Goal: Task Accomplishment & Management: Complete application form

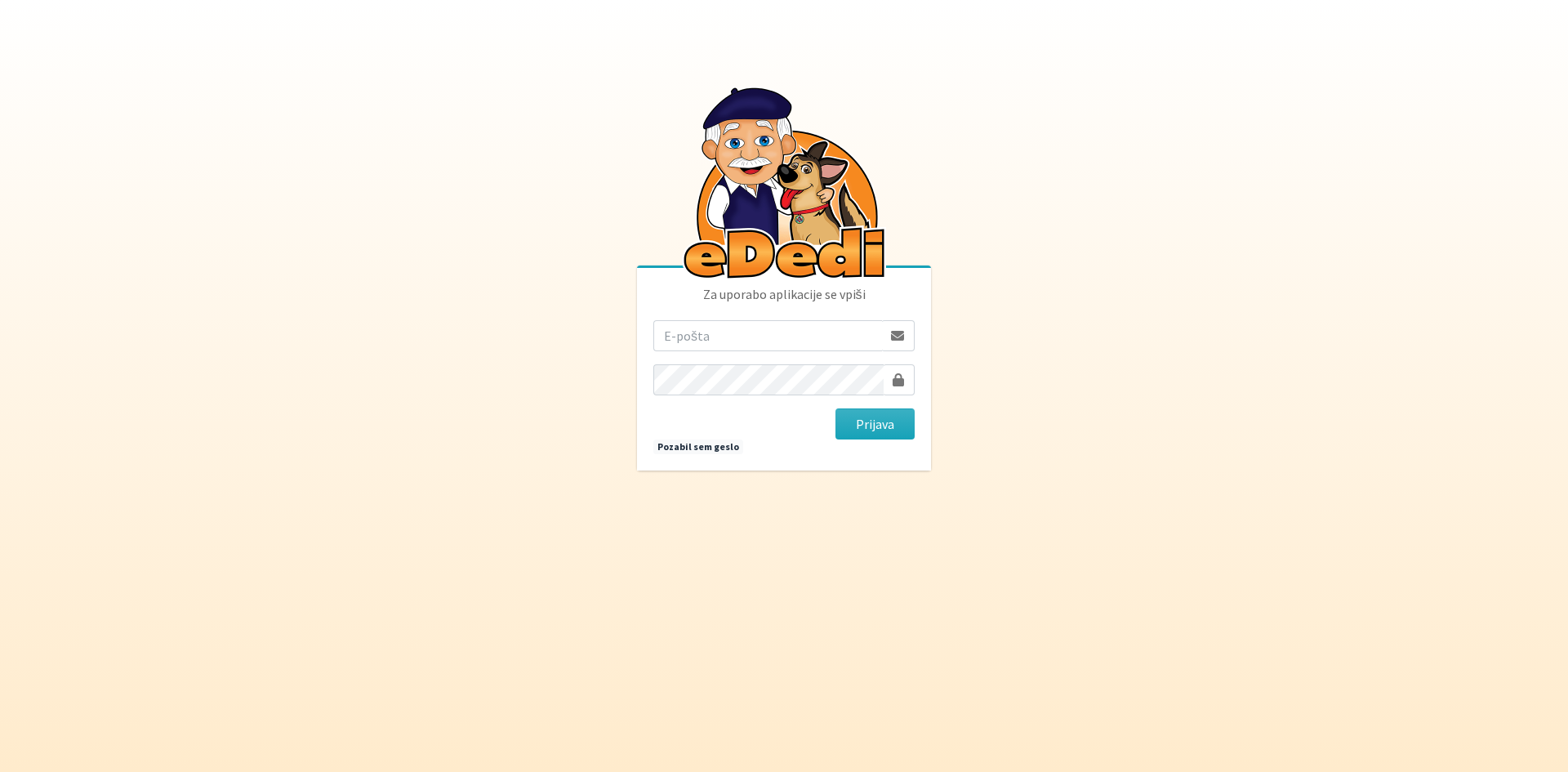
click at [736, 340] on input "email" at bounding box center [767, 336] width 229 height 31
type input "ana.vengar@erps.si"
click at [835, 409] on button "Prijava" at bounding box center [875, 424] width 79 height 31
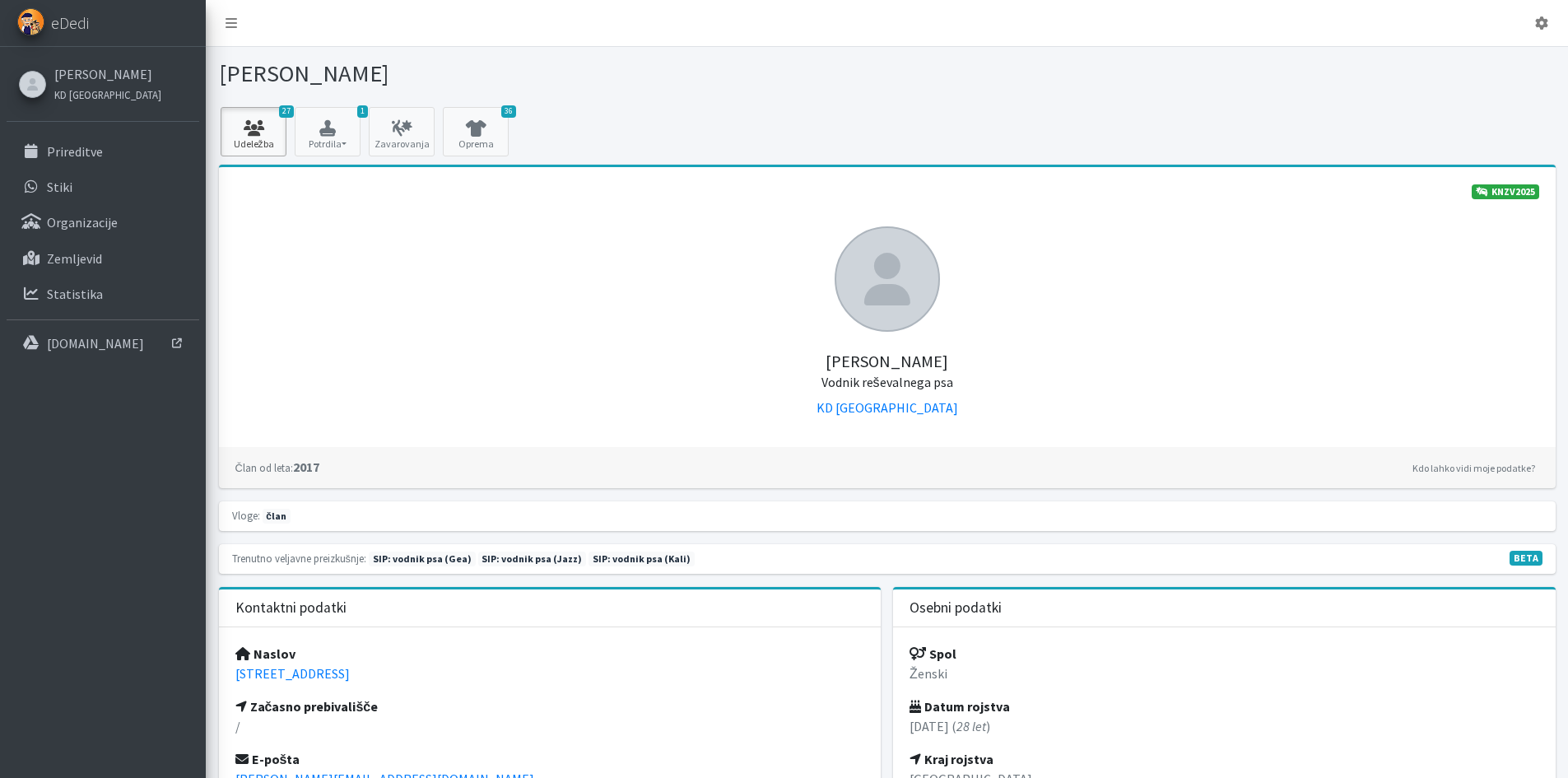
click at [261, 127] on icon at bounding box center [253, 129] width 56 height 17
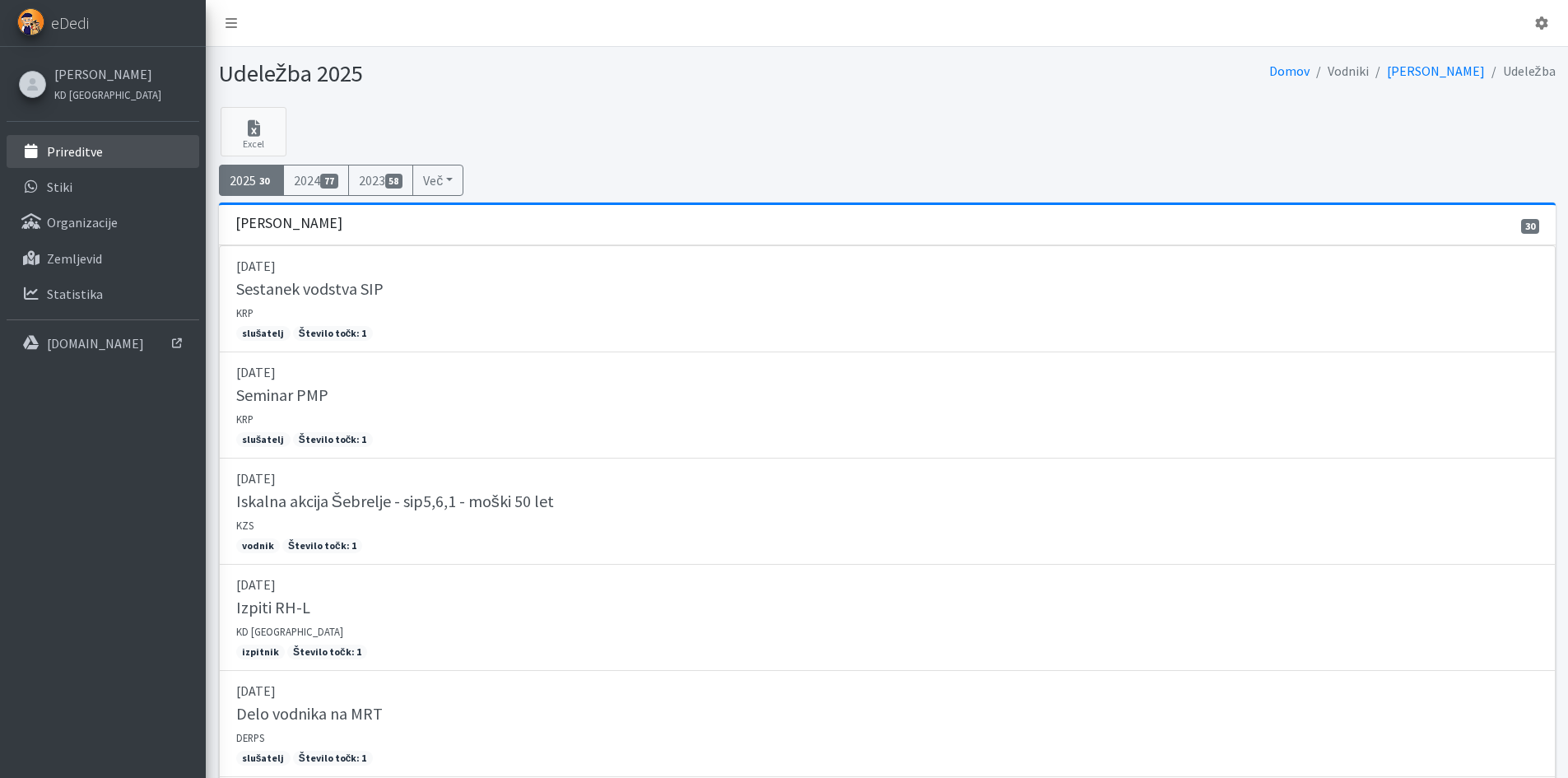
click at [112, 158] on link "Prireditve" at bounding box center [103, 152] width 193 height 33
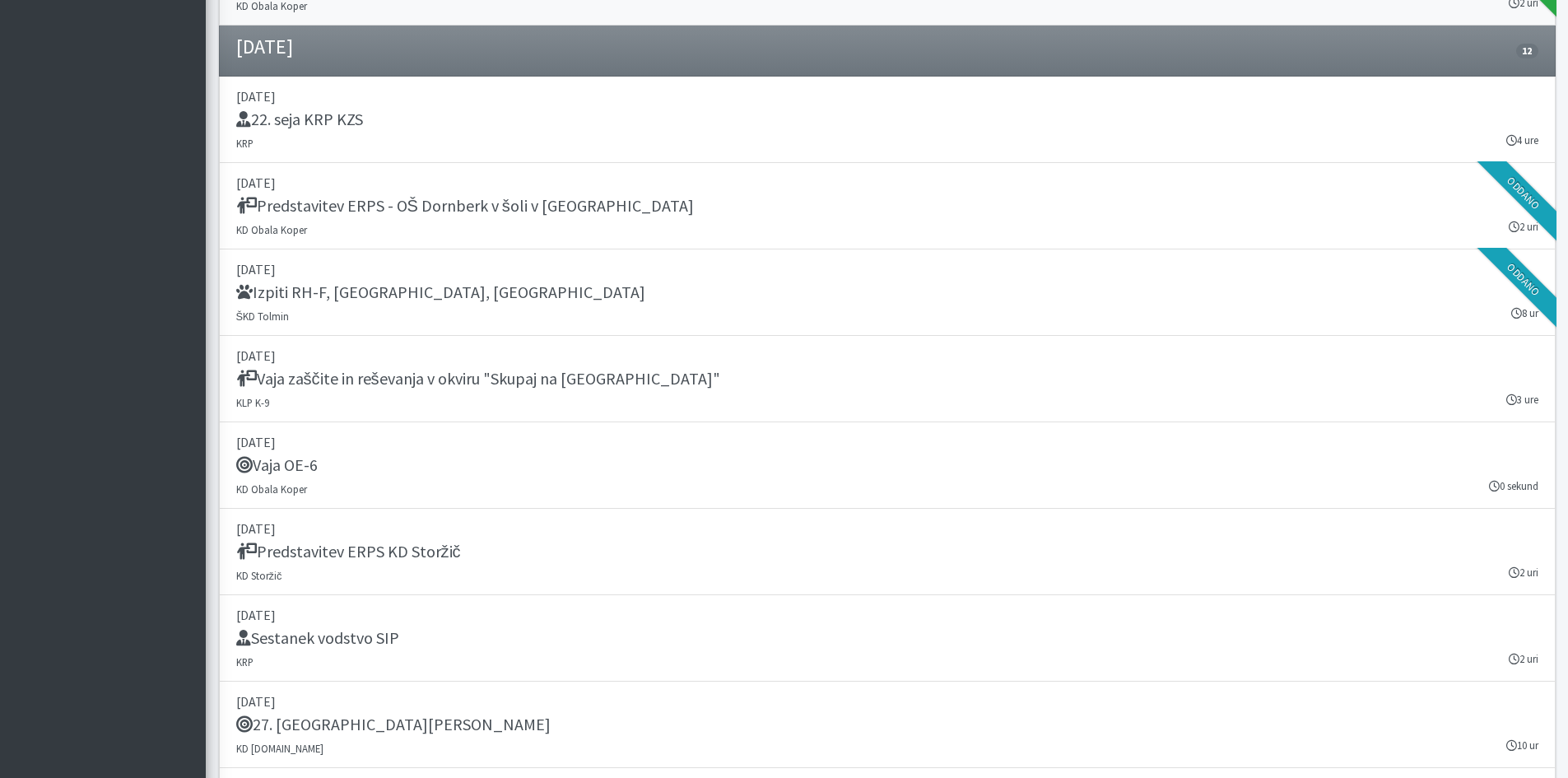
scroll to position [1318, 0]
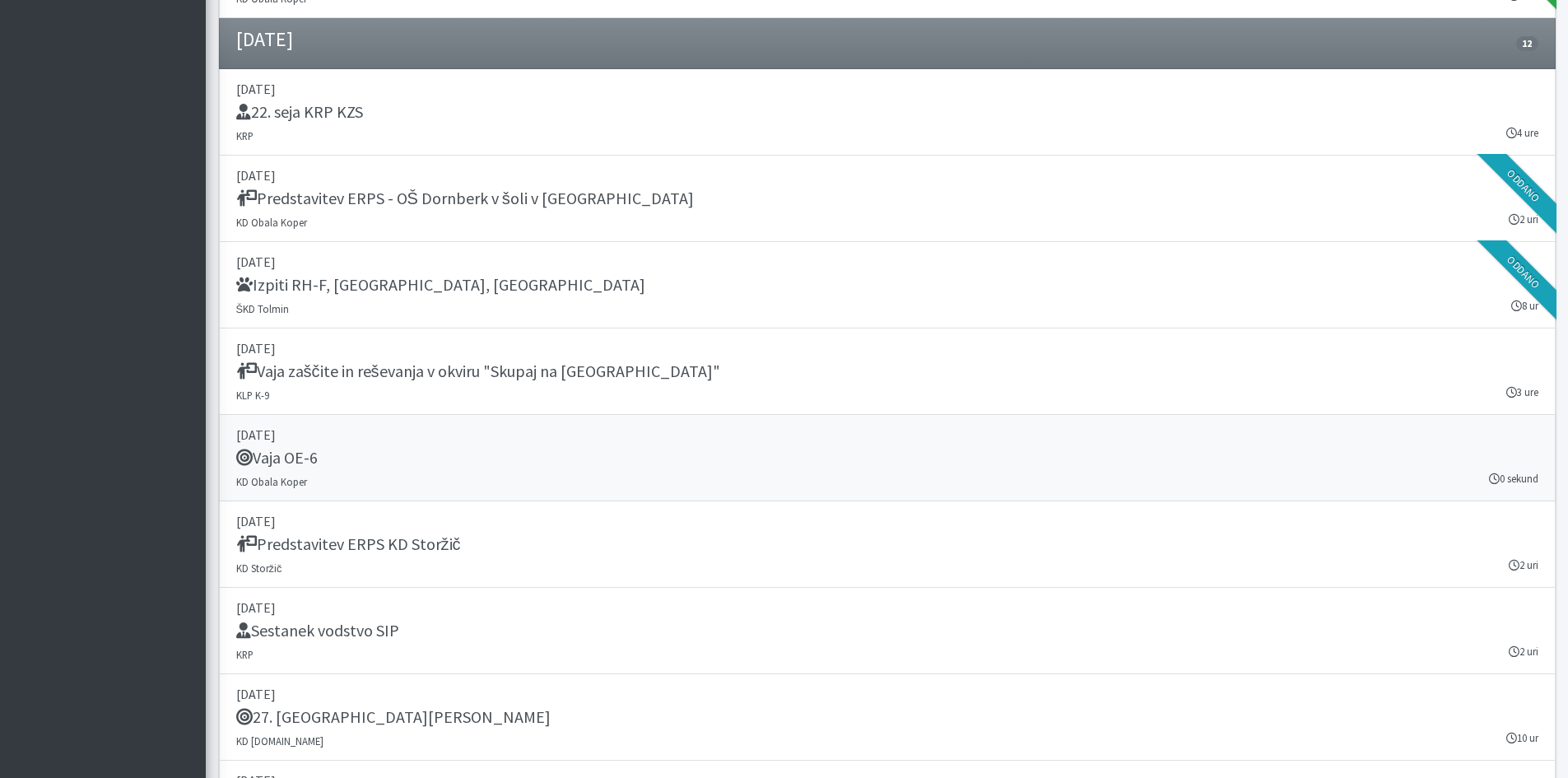
click at [478, 467] on div "Vaja OE-6" at bounding box center [887, 459] width 1302 height 23
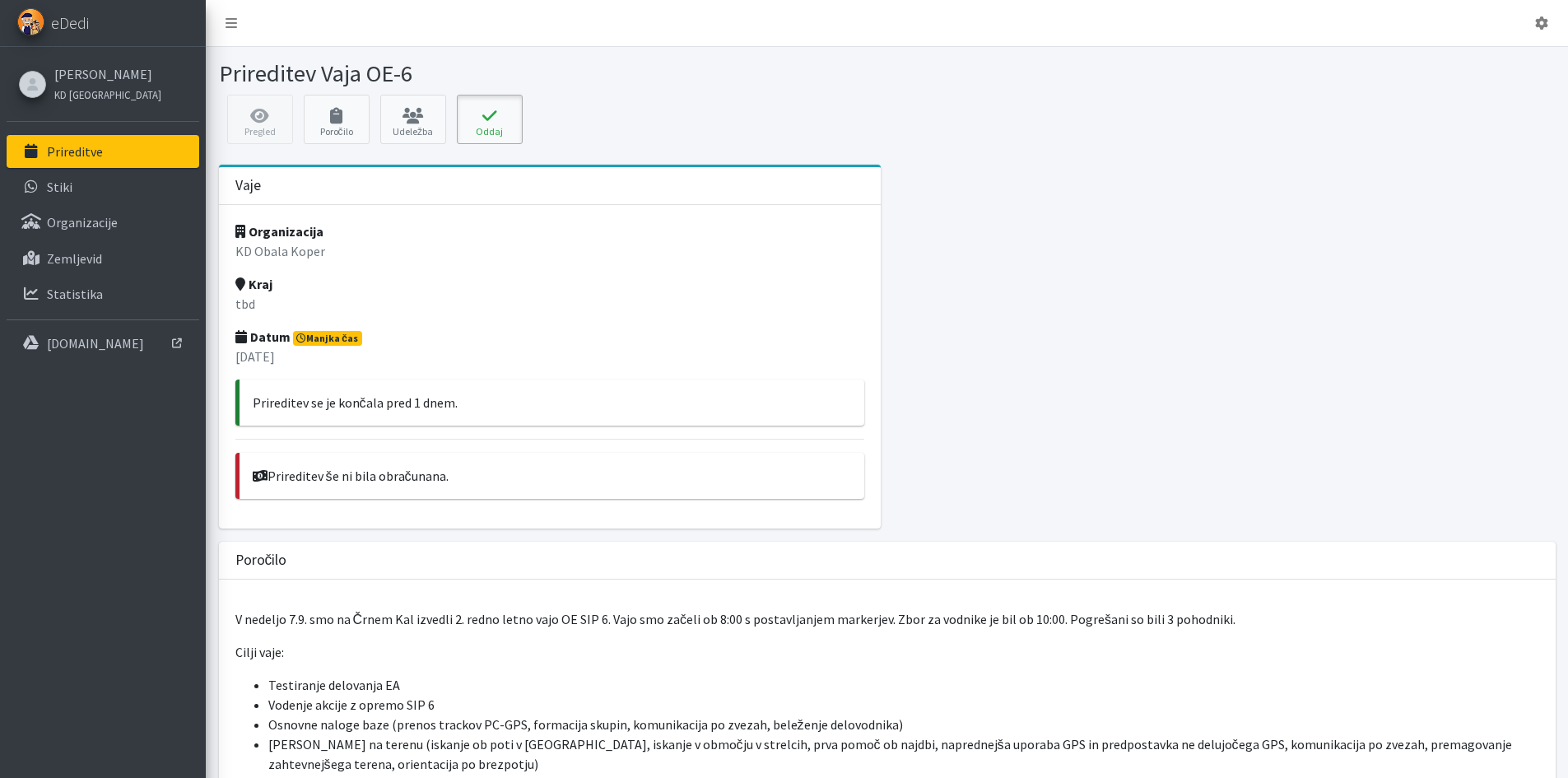
click at [475, 129] on button "Oddaj" at bounding box center [489, 119] width 66 height 49
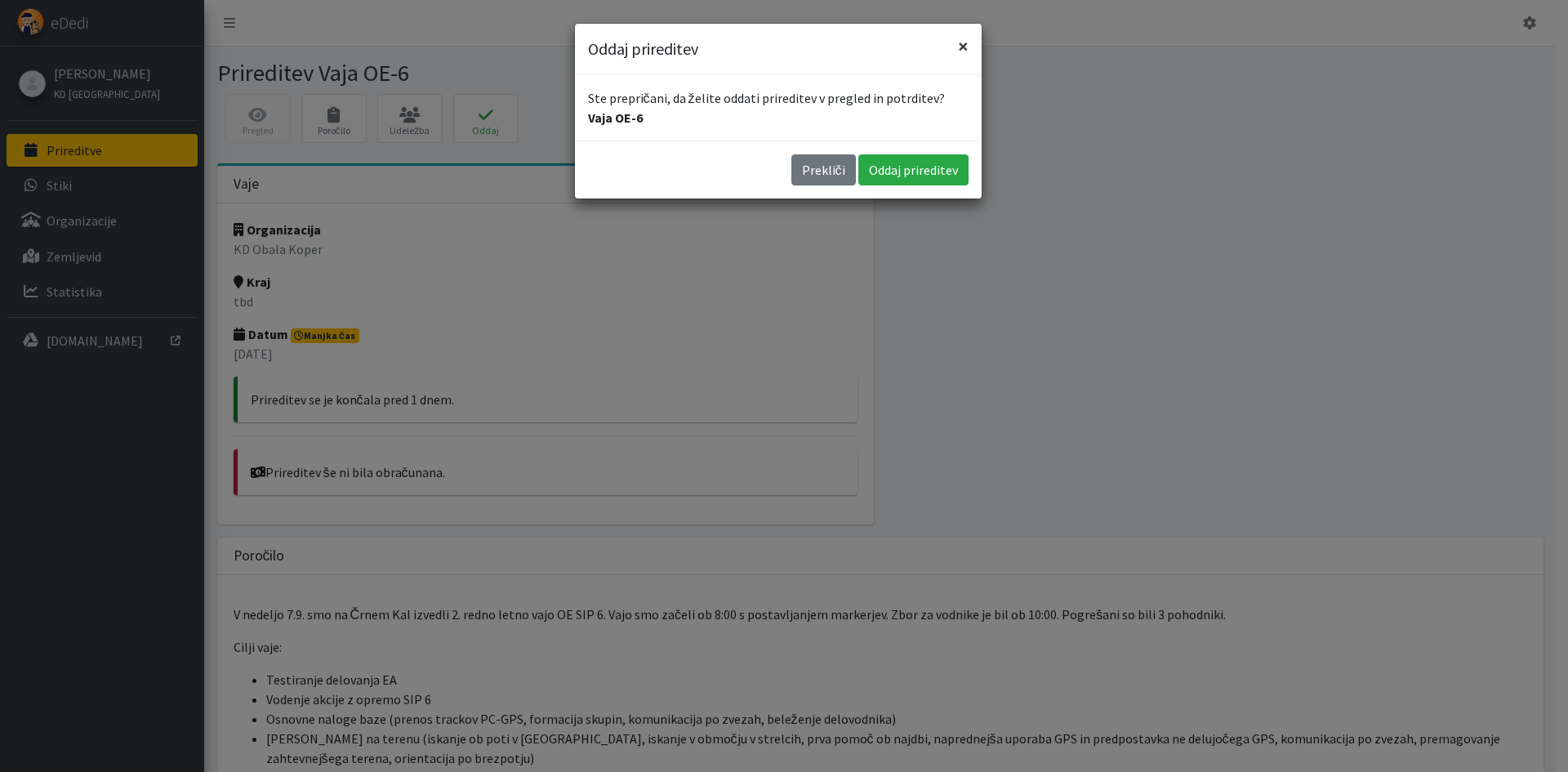
click at [965, 45] on span "×" at bounding box center [964, 46] width 11 height 26
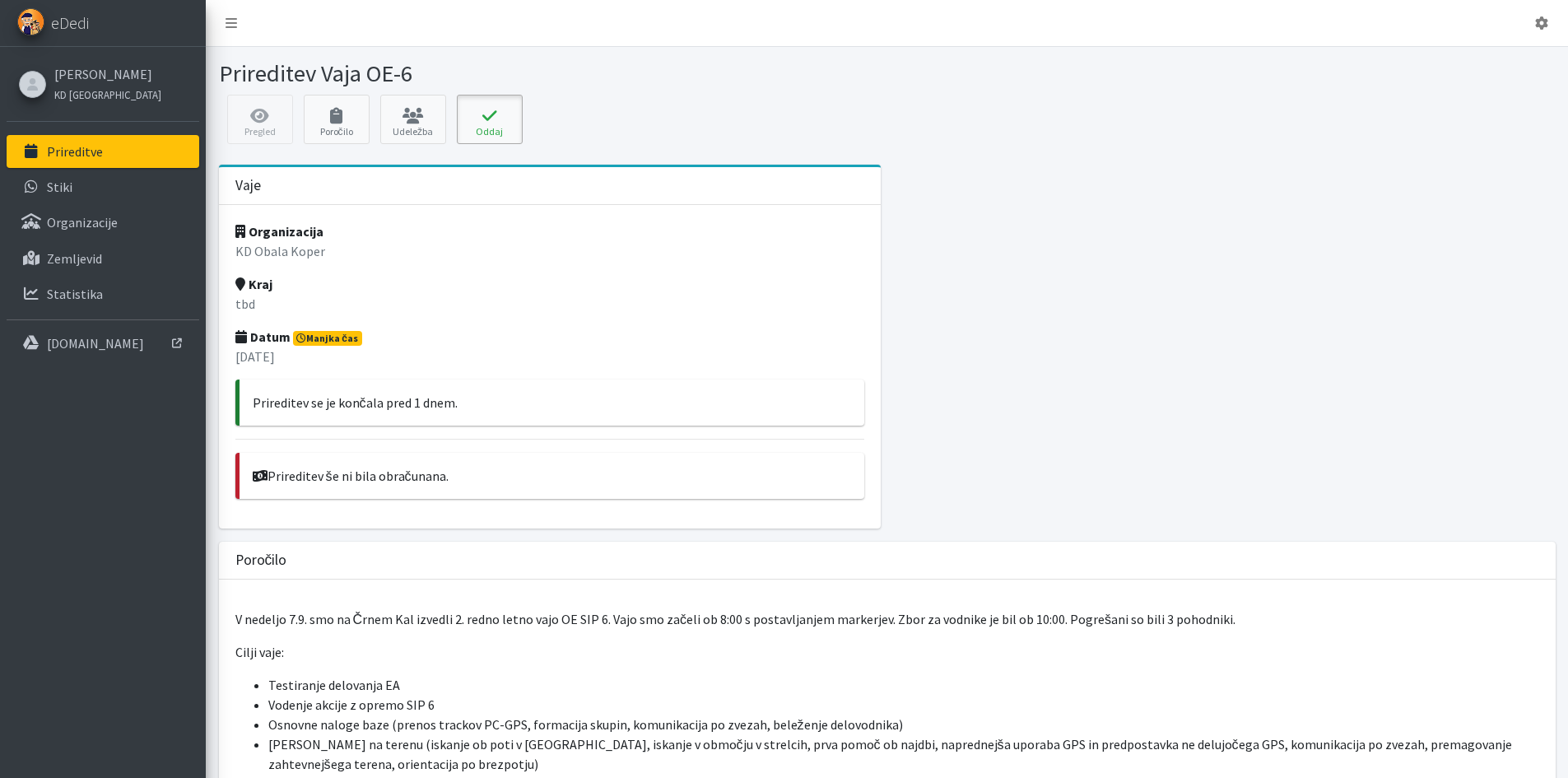
click at [482, 129] on button "Oddaj" at bounding box center [489, 119] width 66 height 49
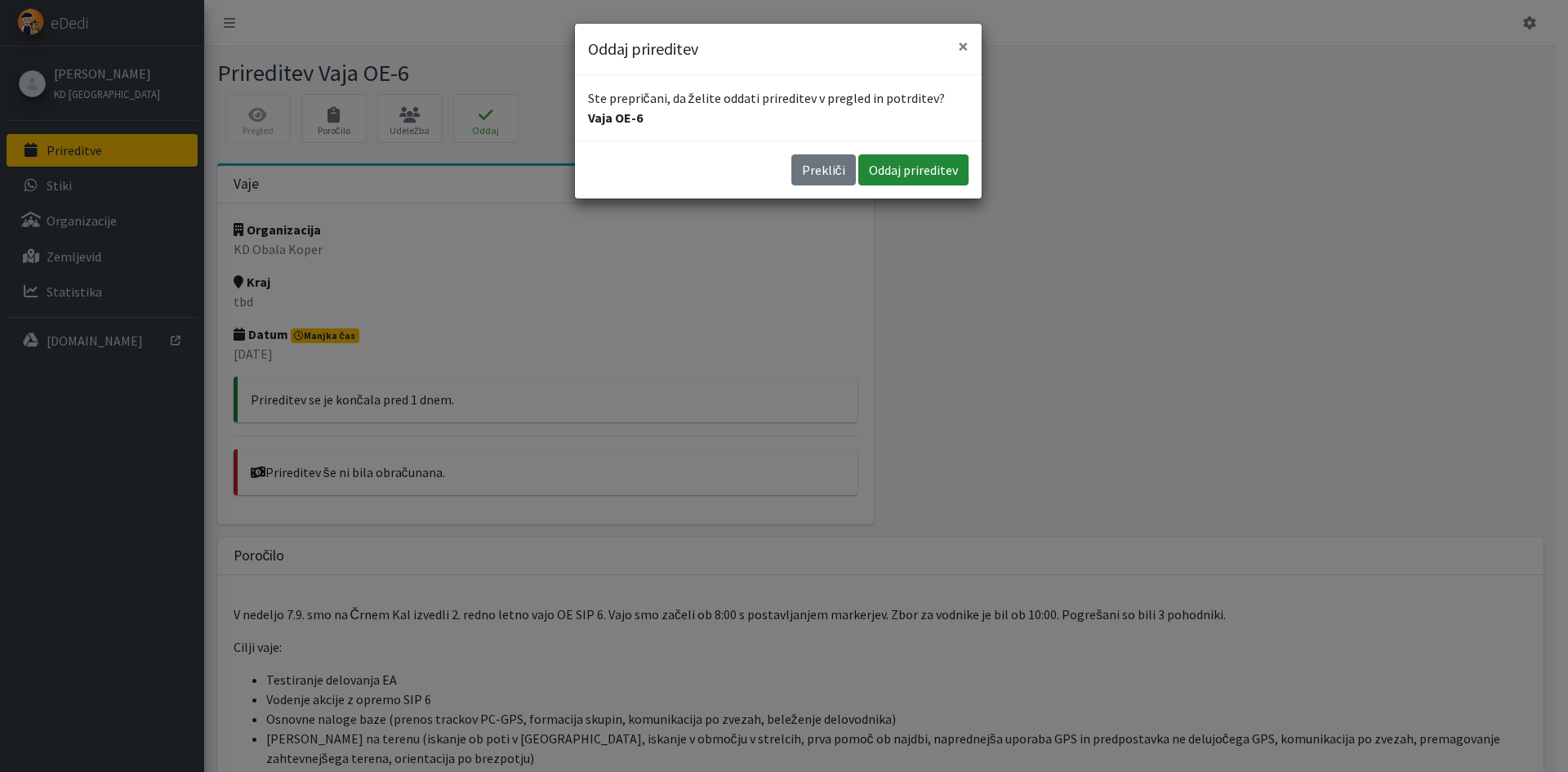
click at [904, 158] on button "Oddaj prireditev" at bounding box center [913, 170] width 110 height 31
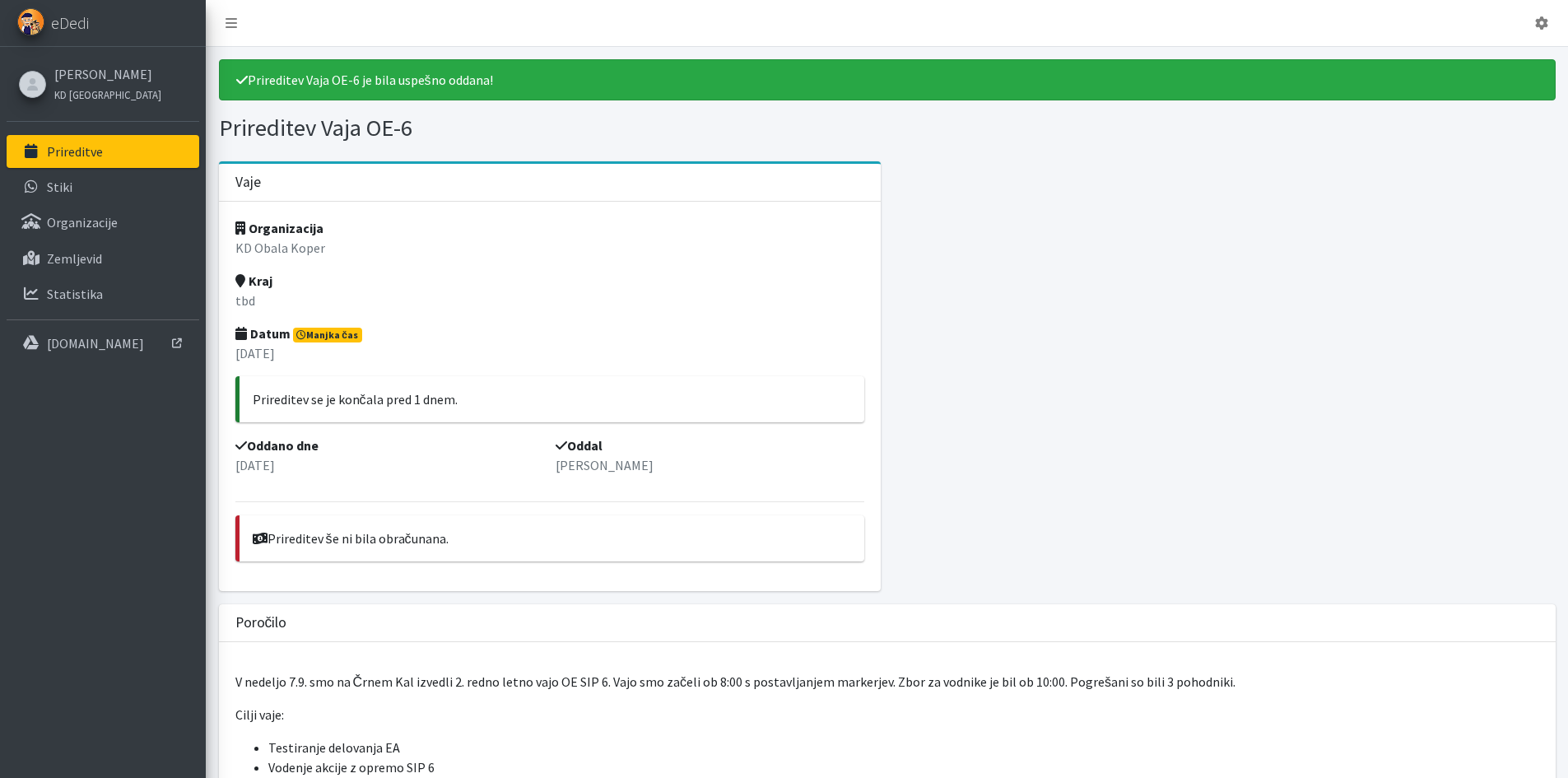
click at [110, 154] on link "Prireditve" at bounding box center [103, 152] width 193 height 33
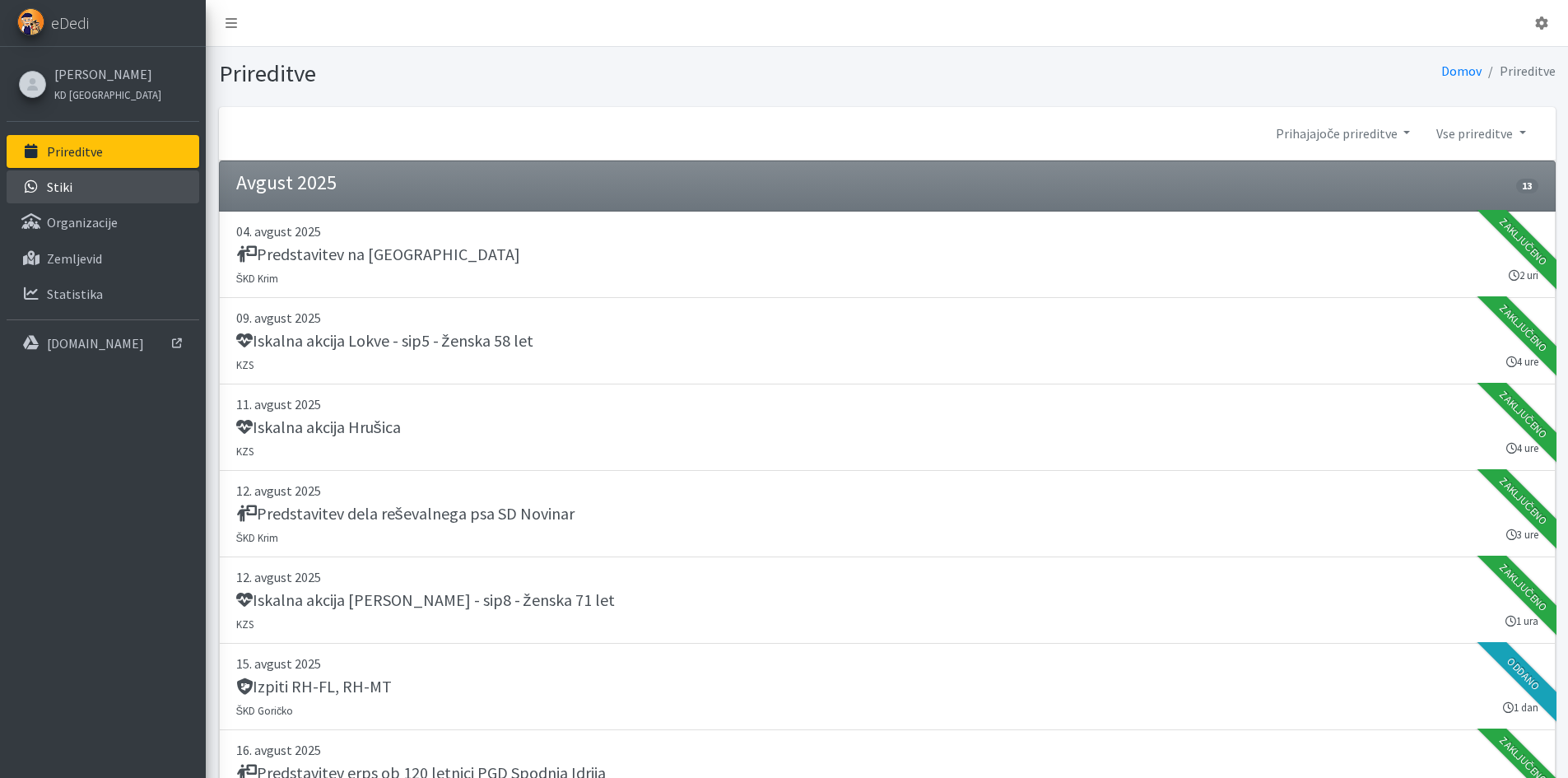
click at [99, 181] on link "Stiki" at bounding box center [103, 187] width 193 height 33
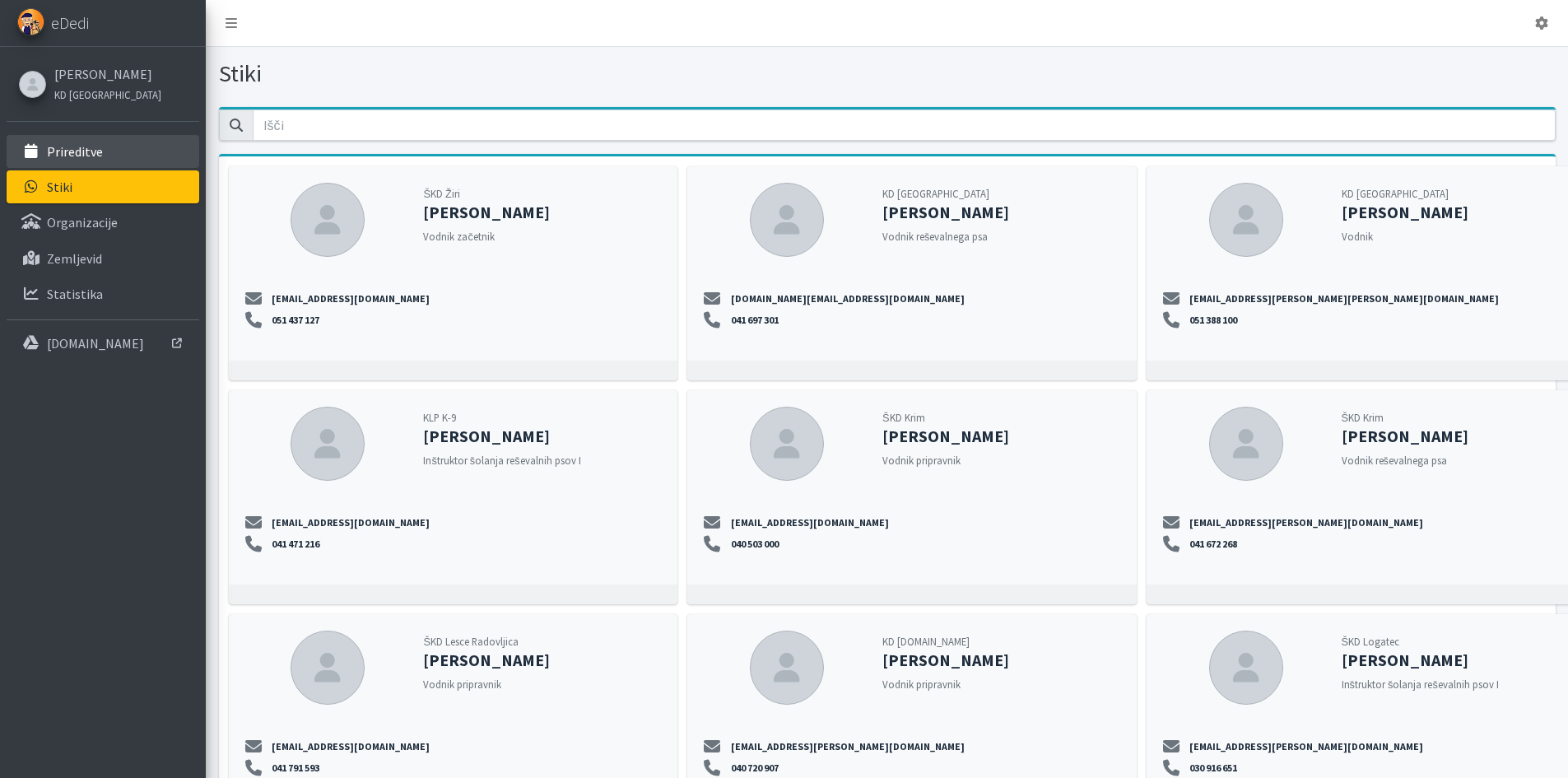
click at [113, 149] on link "Prireditve" at bounding box center [103, 152] width 193 height 33
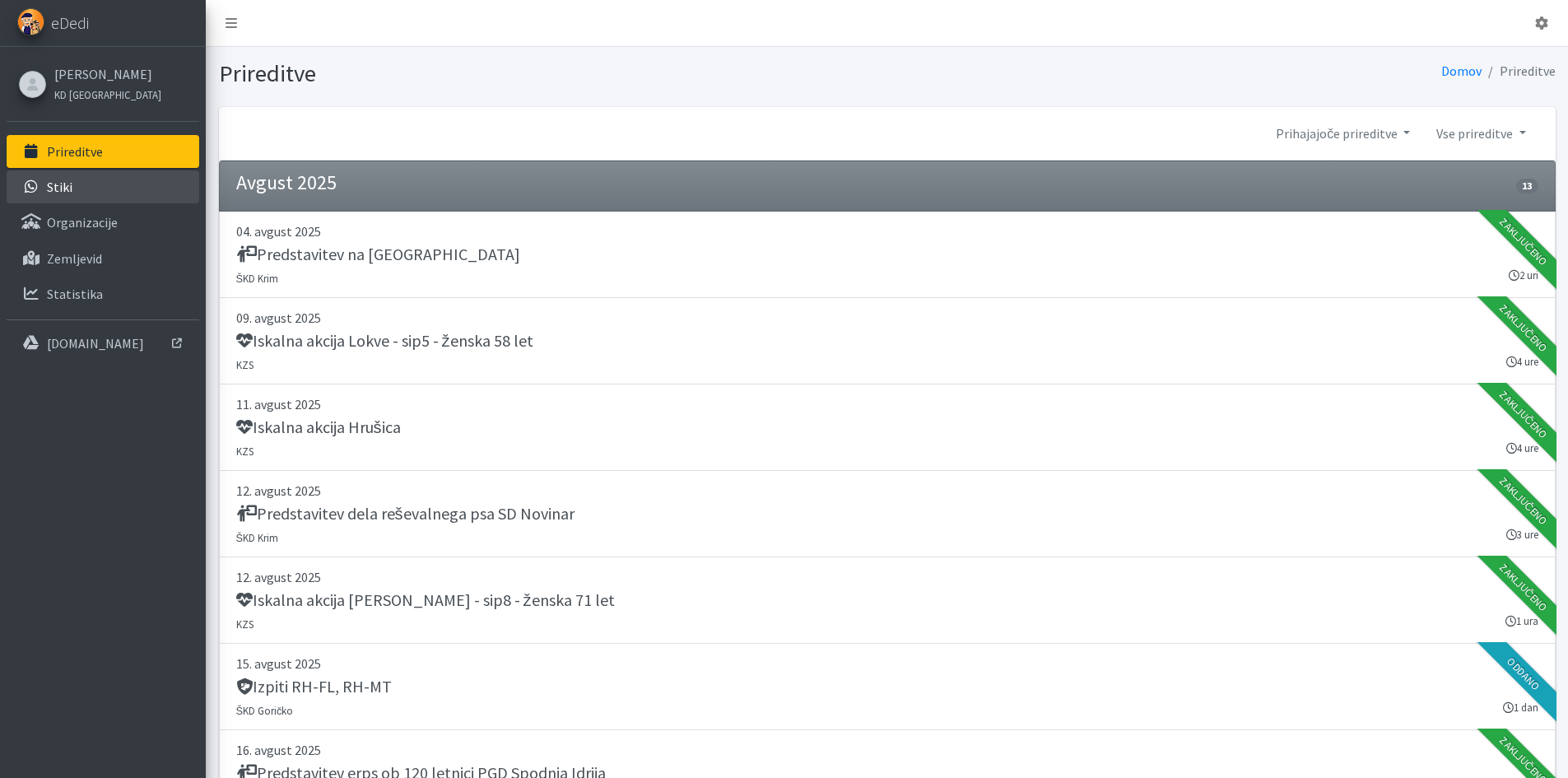
click at [88, 192] on link "Stiki" at bounding box center [103, 187] width 193 height 33
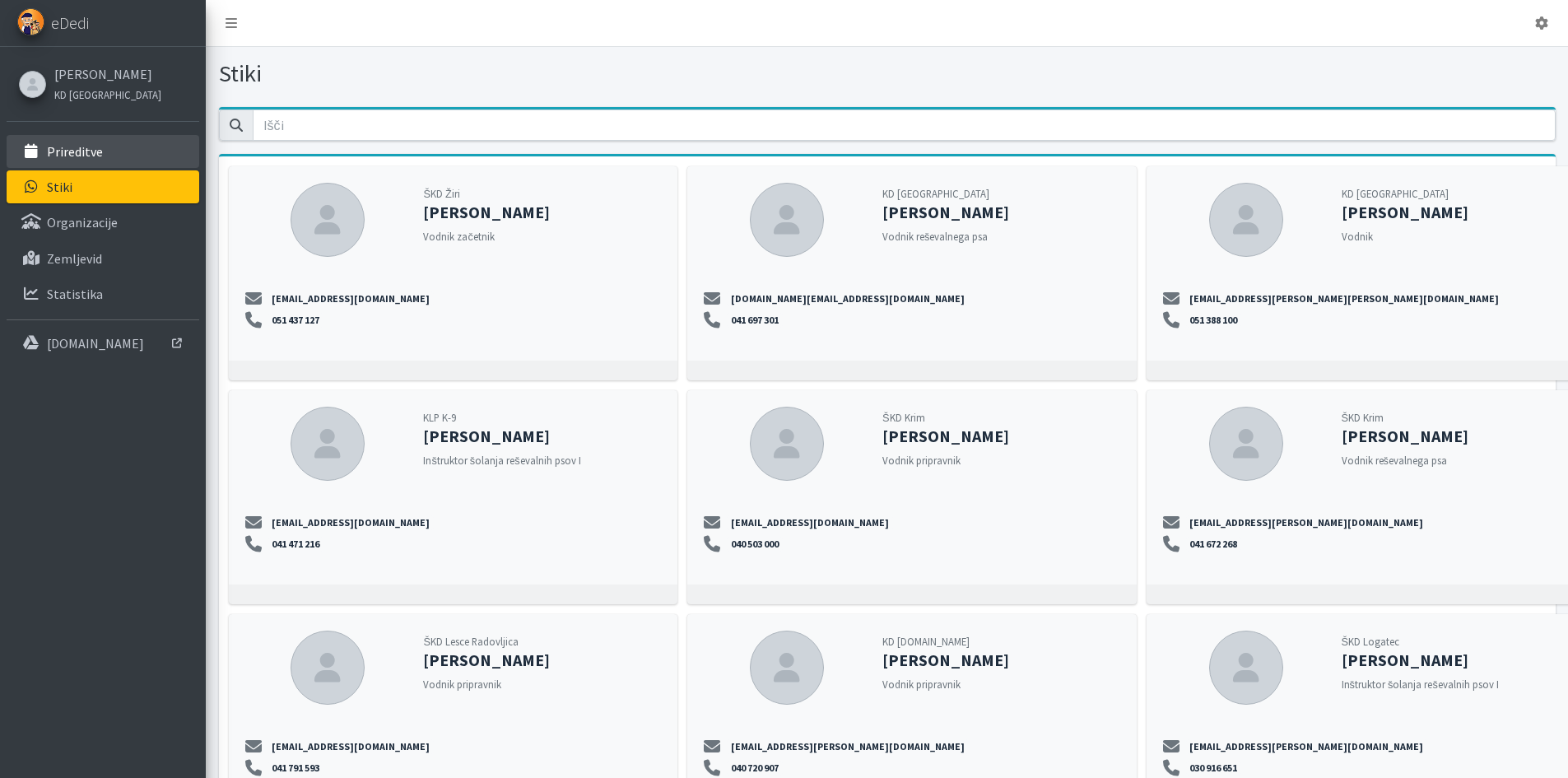
click at [92, 139] on link "Prireditve" at bounding box center [103, 152] width 193 height 33
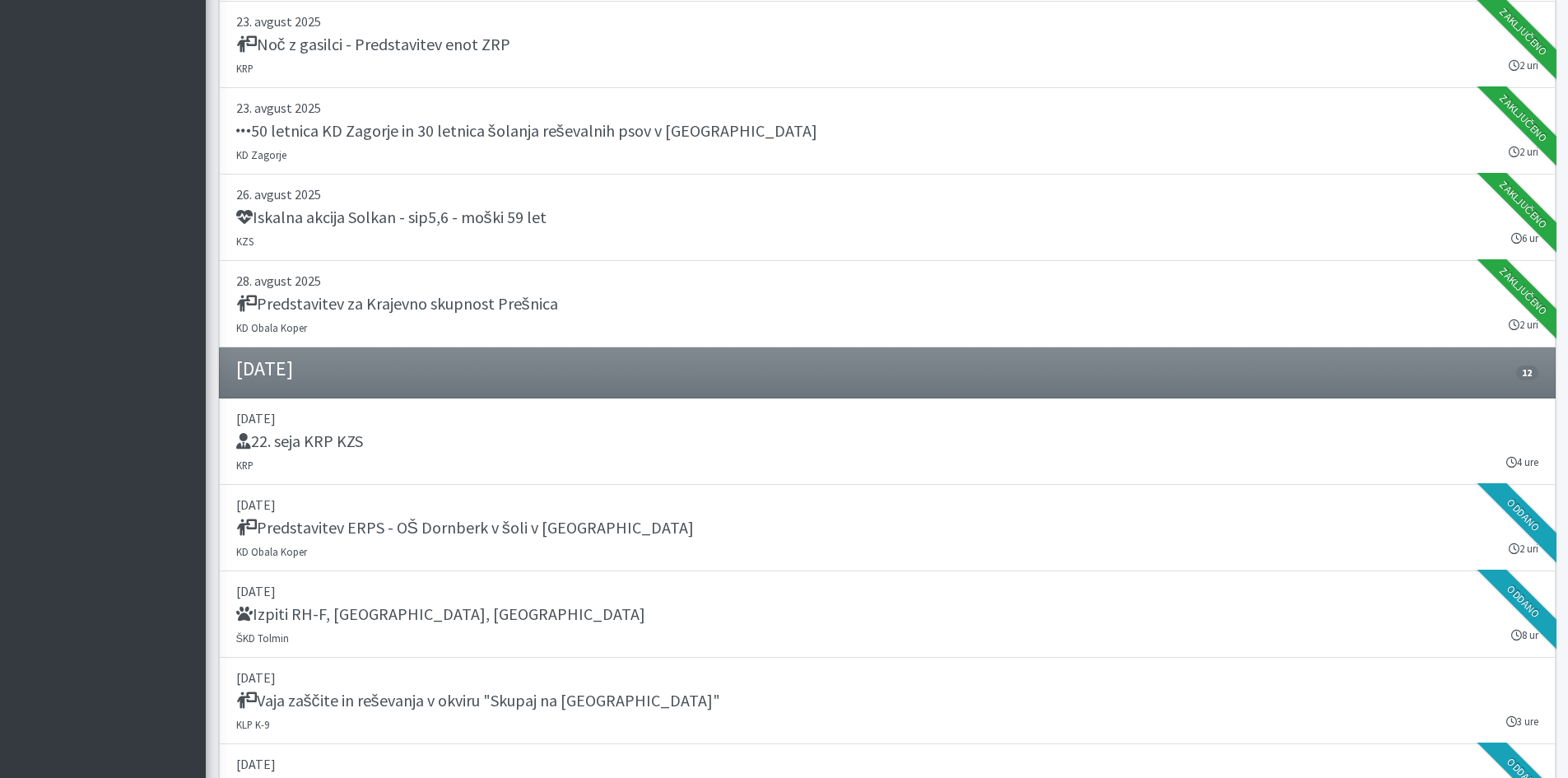
scroll to position [1070, 0]
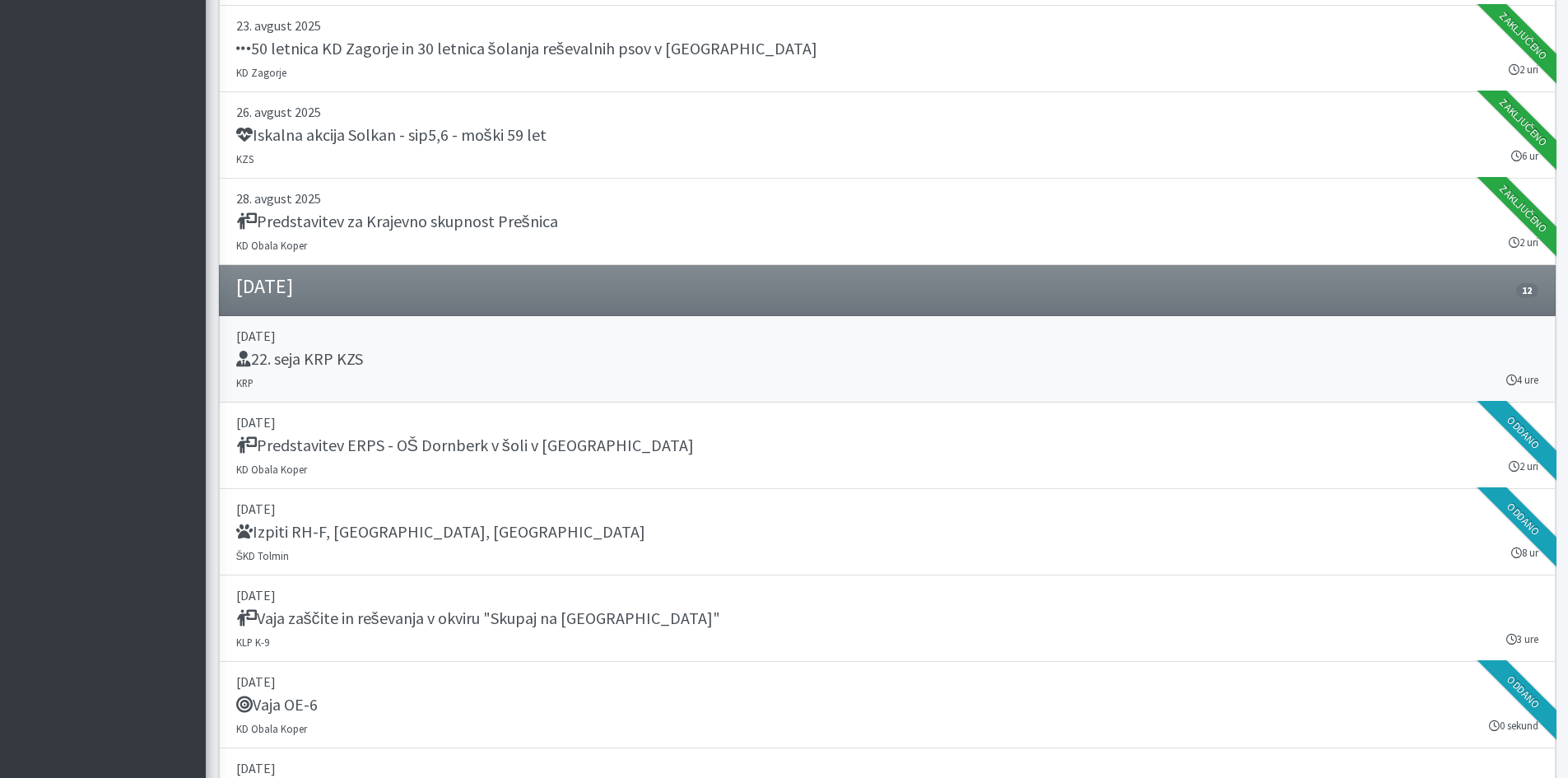
drag, startPoint x: 0, startPoint y: 0, endPoint x: 614, endPoint y: 331, distance: 697.5
drag, startPoint x: 614, startPoint y: 331, endPoint x: 469, endPoint y: 441, distance: 182.0
click at [469, 441] on h5 "Predstavitev ERPS - OŠ Dornberk v šoli v naravi" at bounding box center [465, 445] width 458 height 19
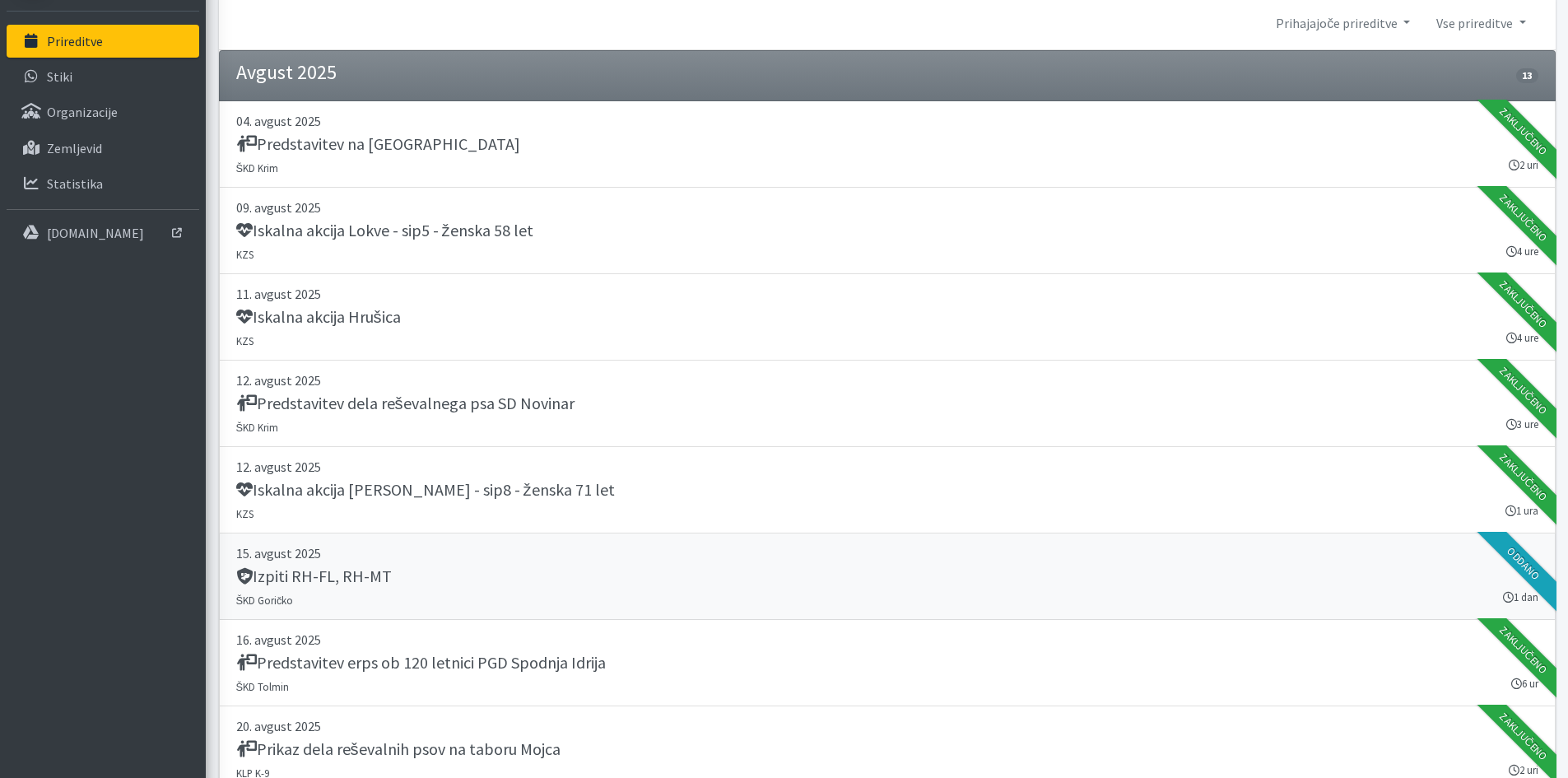
scroll to position [0, 0]
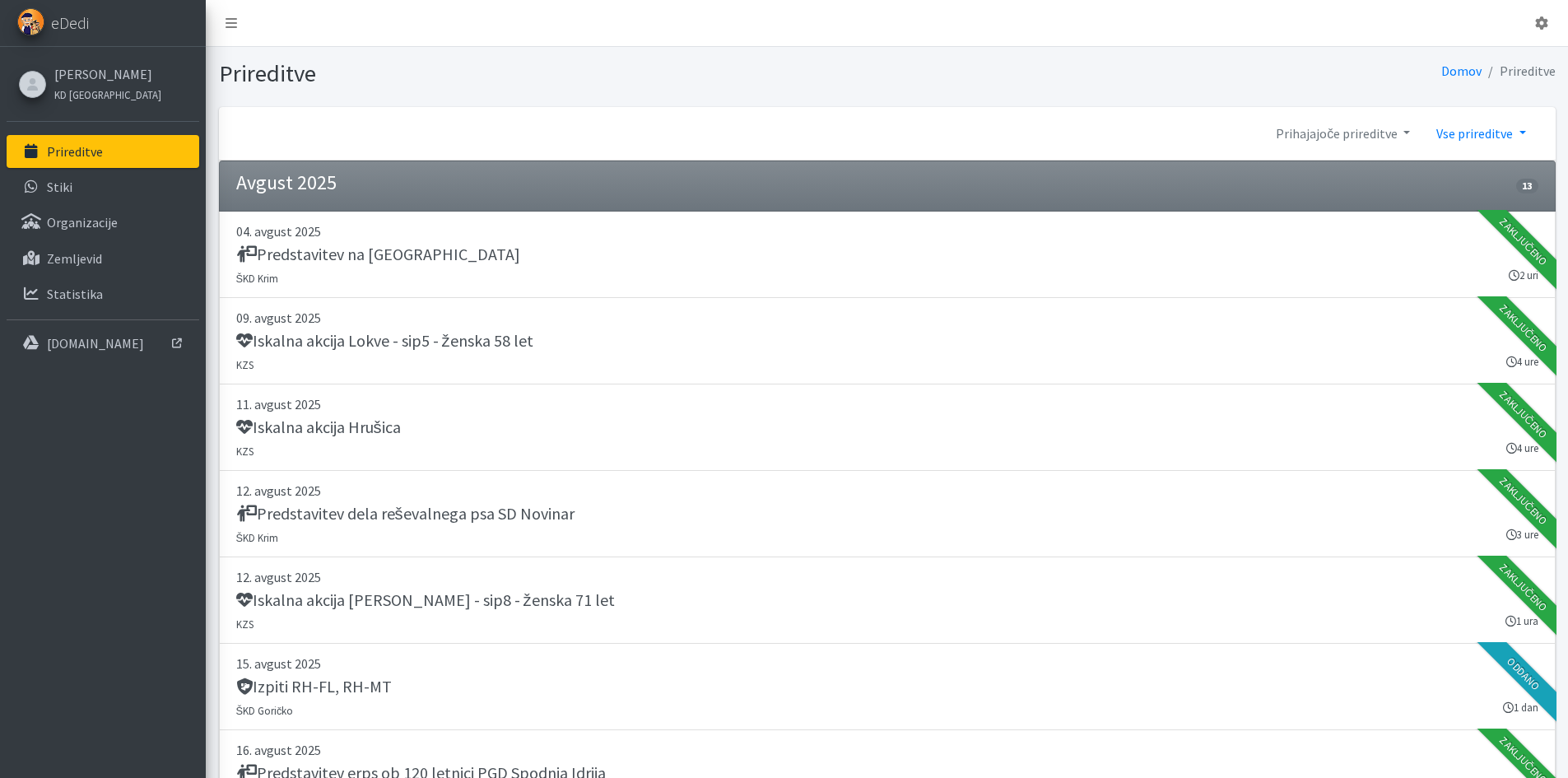
click at [1455, 130] on link "Vse prireditve" at bounding box center [1480, 134] width 115 height 33
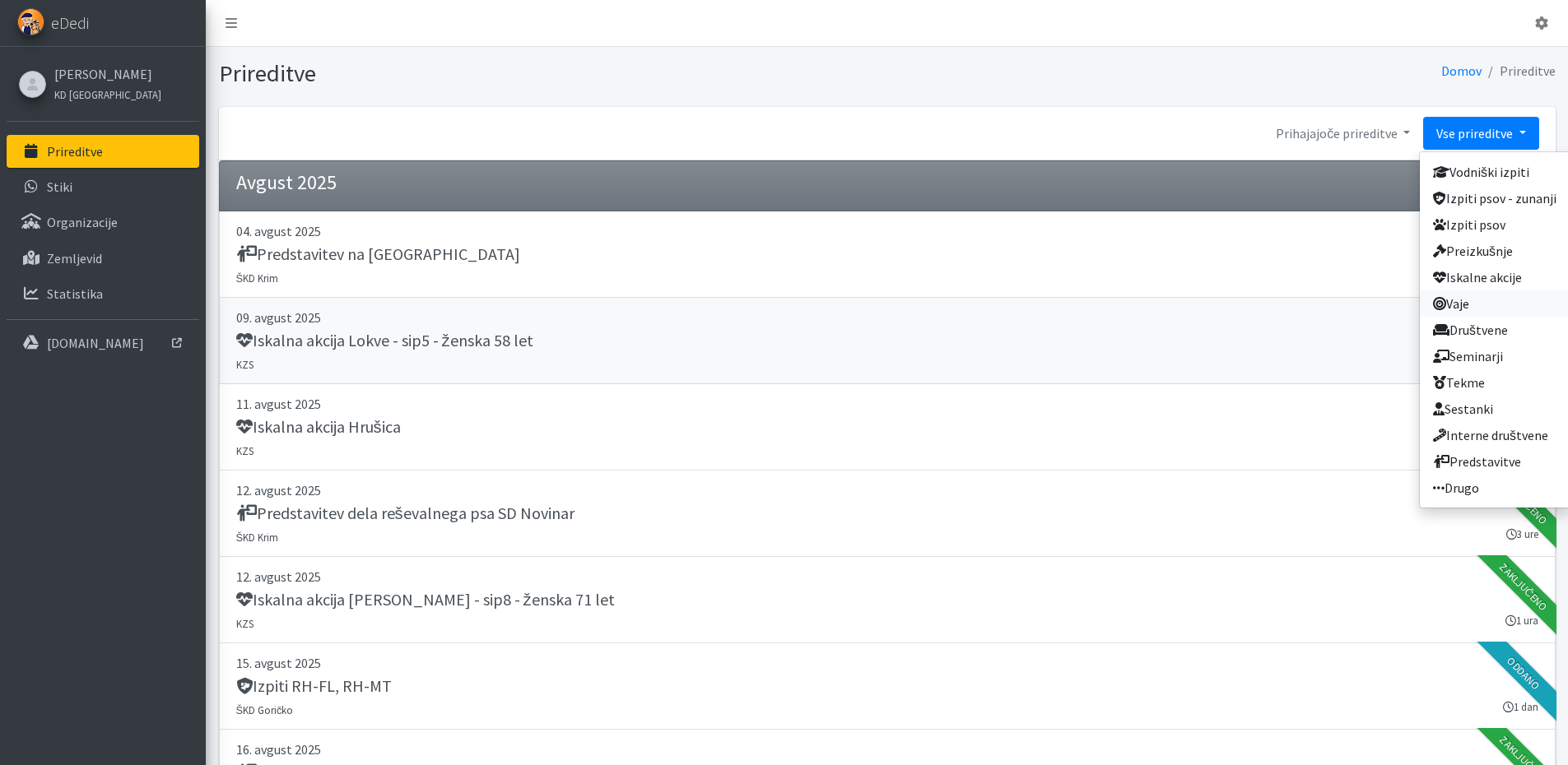
click at [1486, 301] on link "Vaje" at bounding box center [1495, 303] width 150 height 26
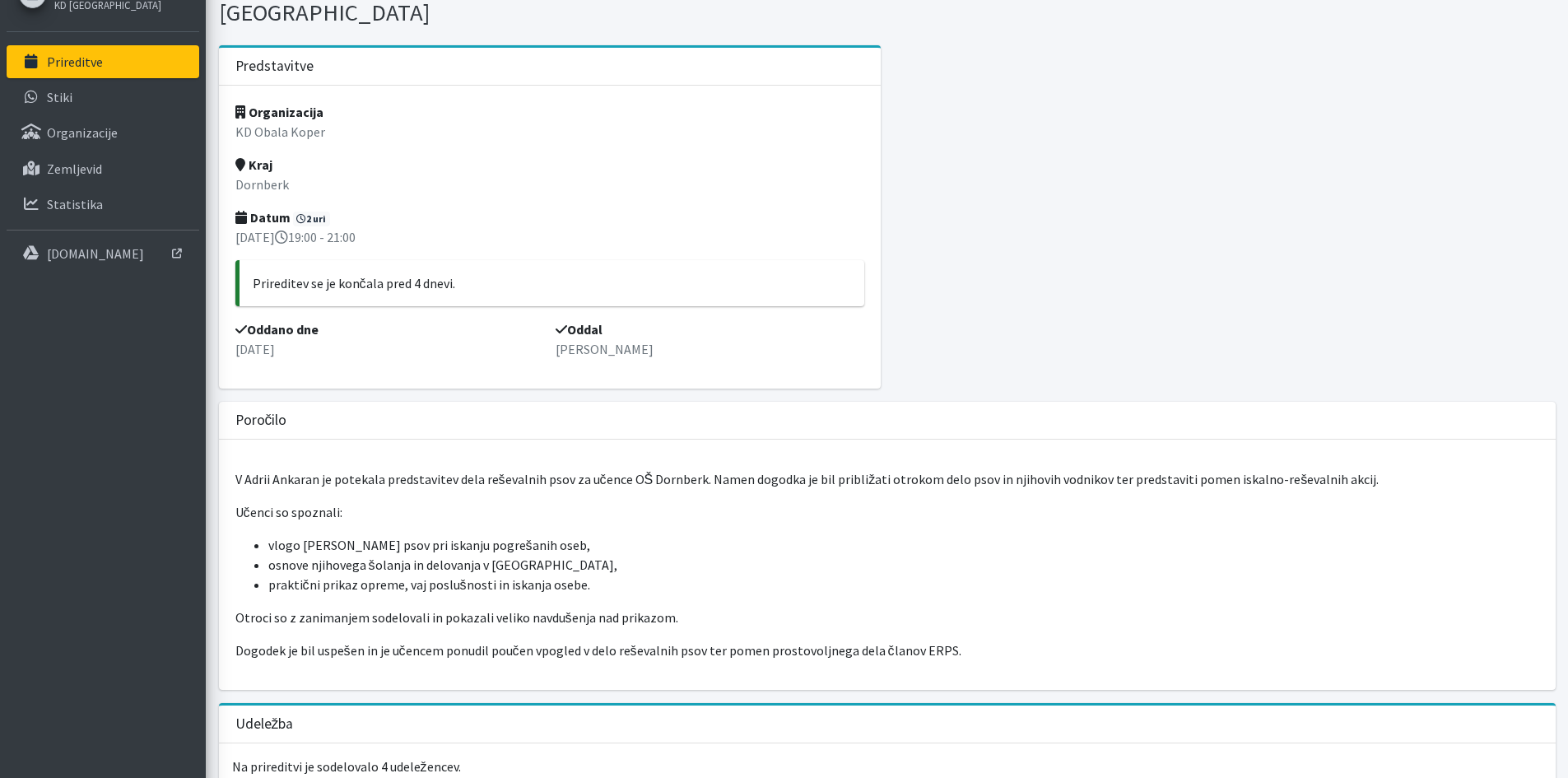
scroll to position [199, 0]
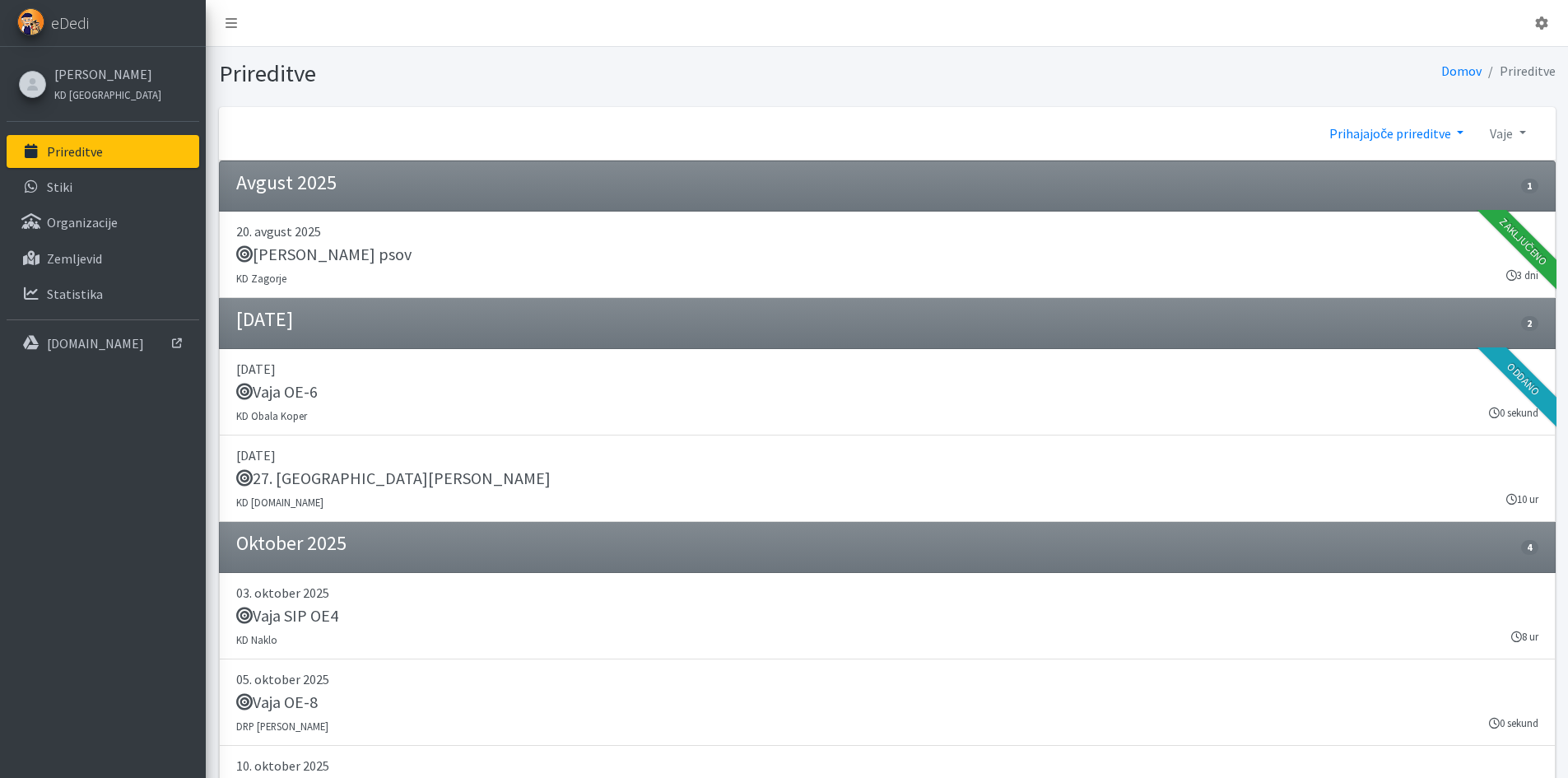
click at [1385, 130] on link "Prihajajoče prireditve" at bounding box center [1396, 134] width 160 height 33
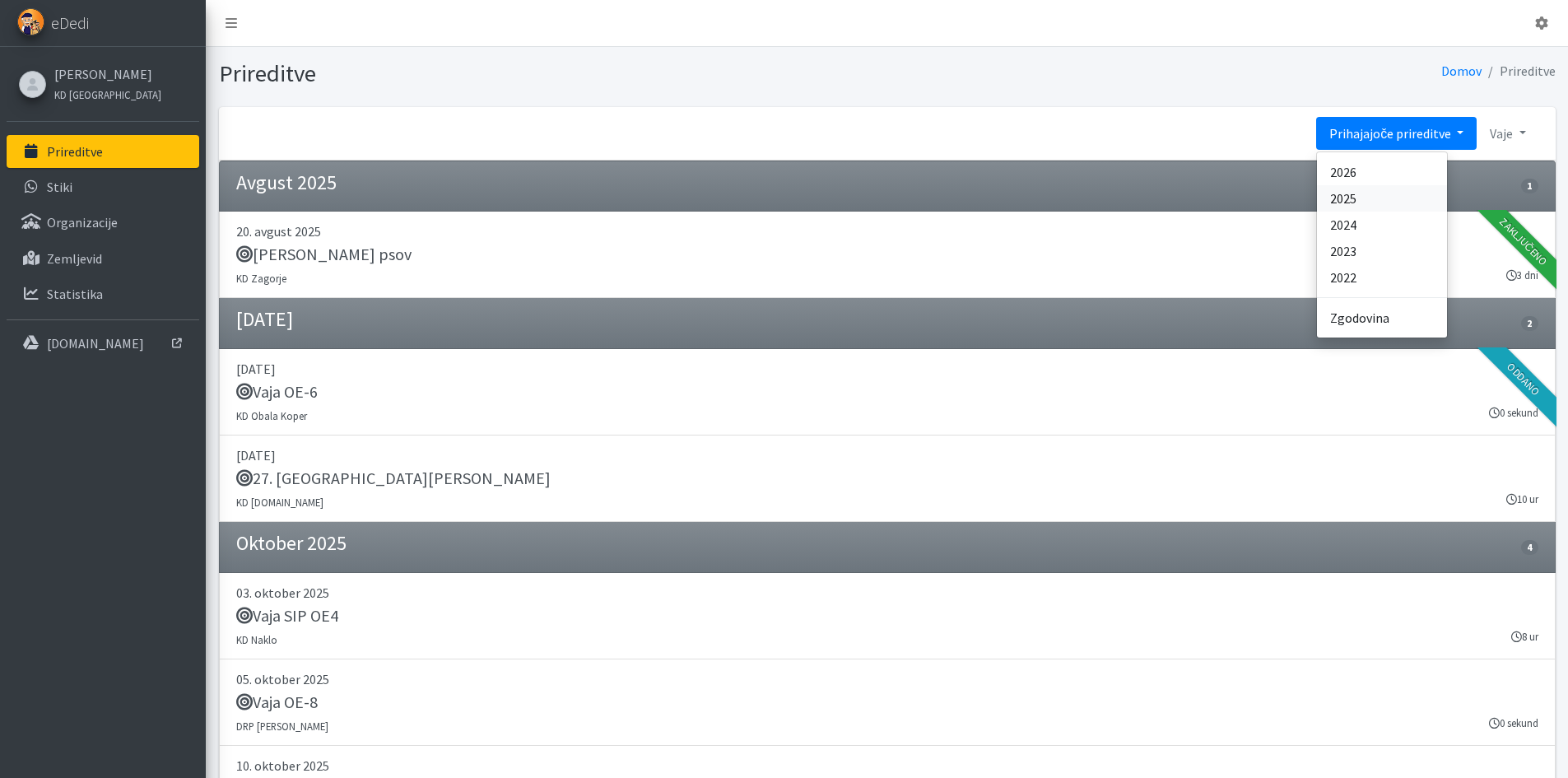
click at [1364, 206] on link "2025" at bounding box center [1382, 198] width 130 height 26
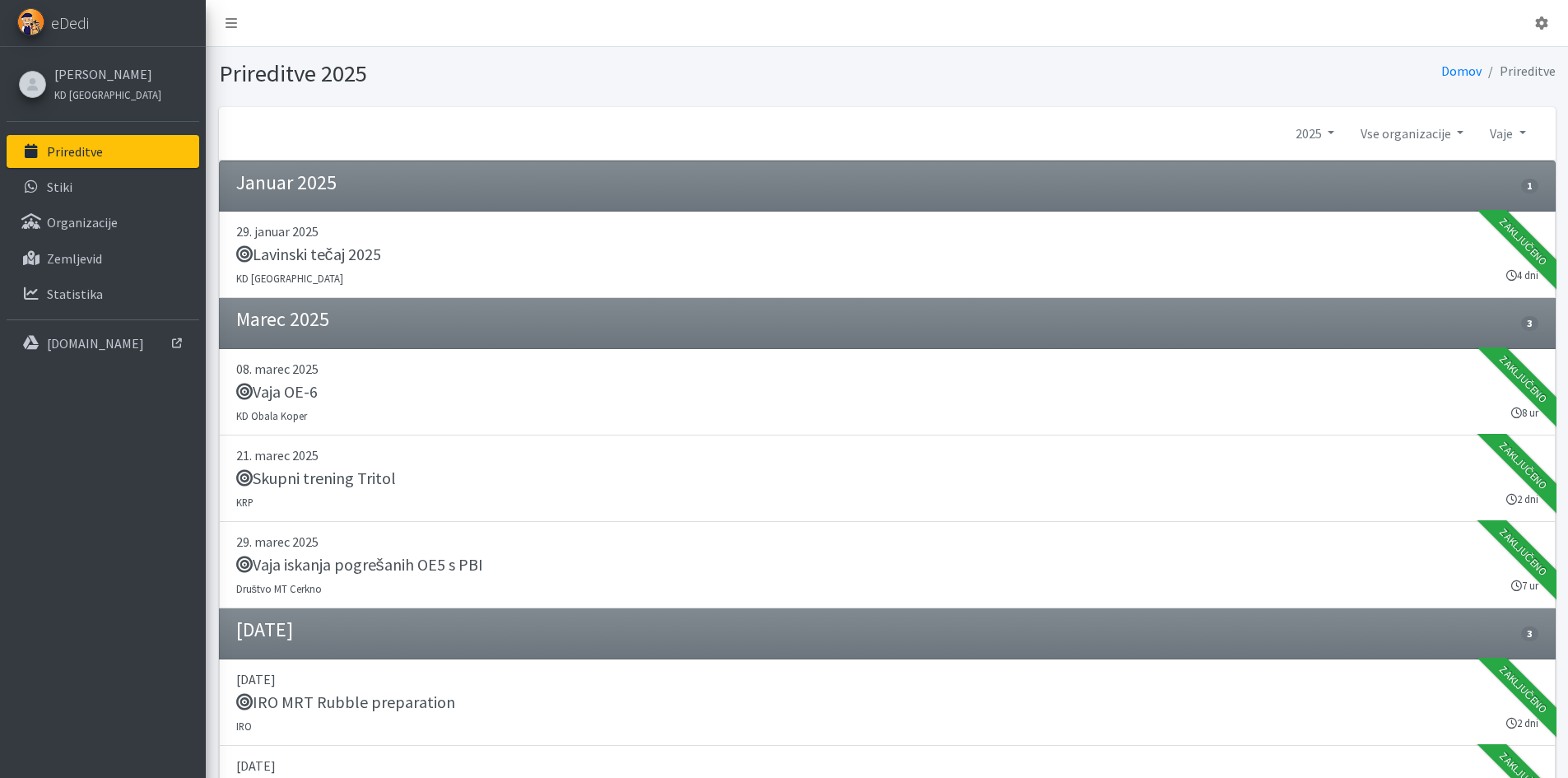
click at [92, 159] on p "Prireditve" at bounding box center [75, 151] width 56 height 17
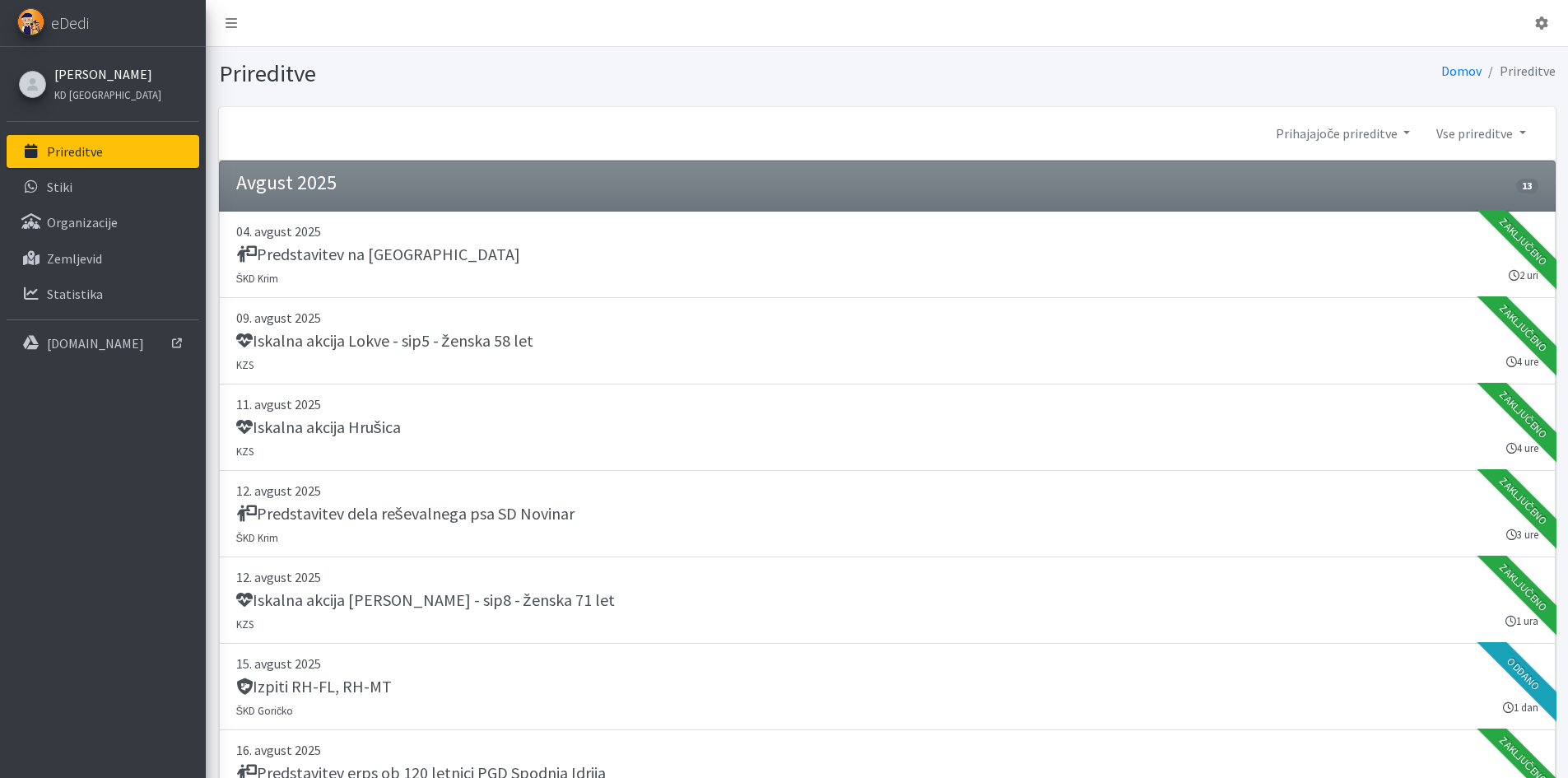
click at [92, 70] on link "[PERSON_NAME]" at bounding box center [107, 73] width 107 height 19
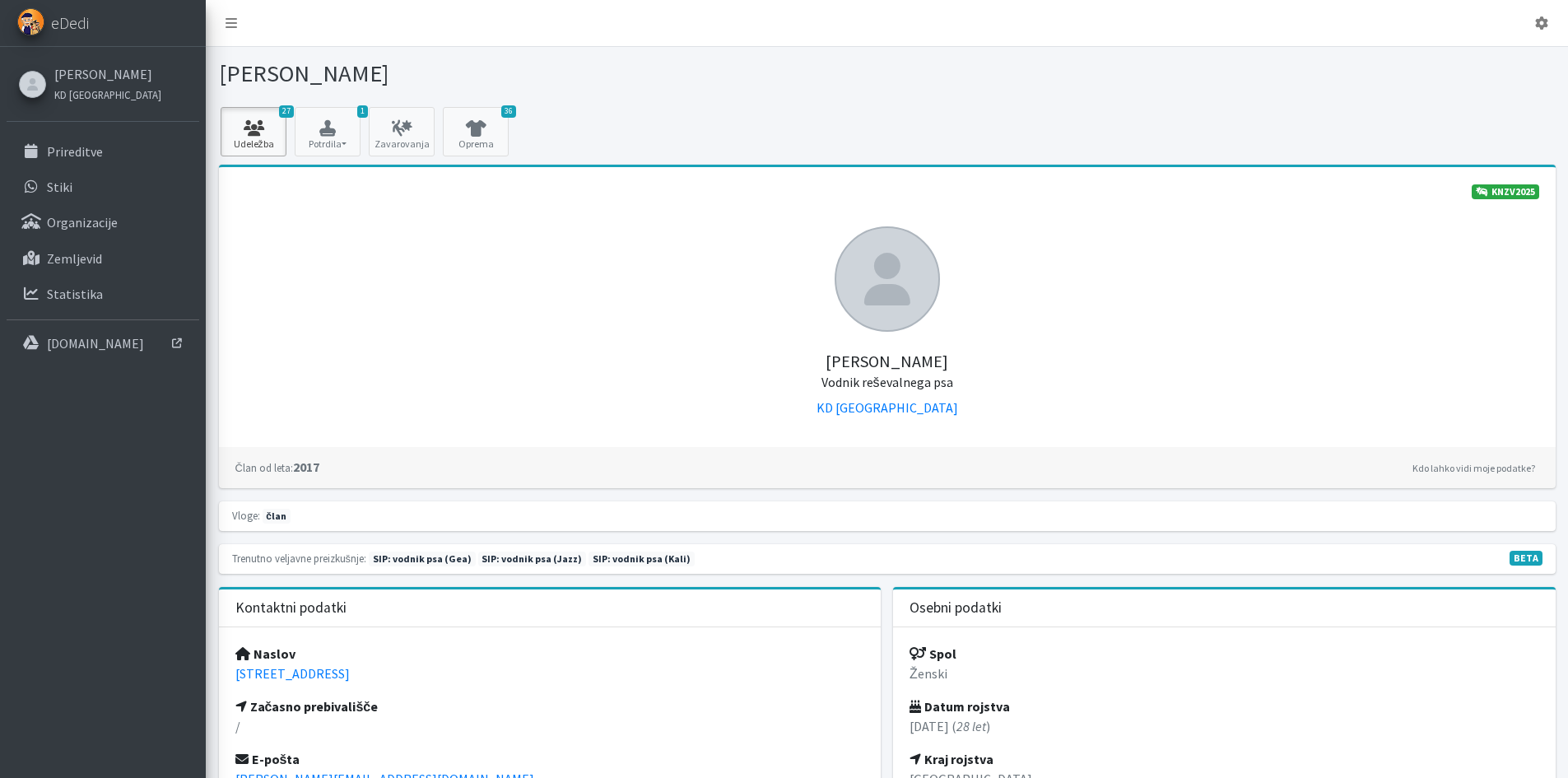
click at [267, 129] on icon at bounding box center [253, 129] width 56 height 17
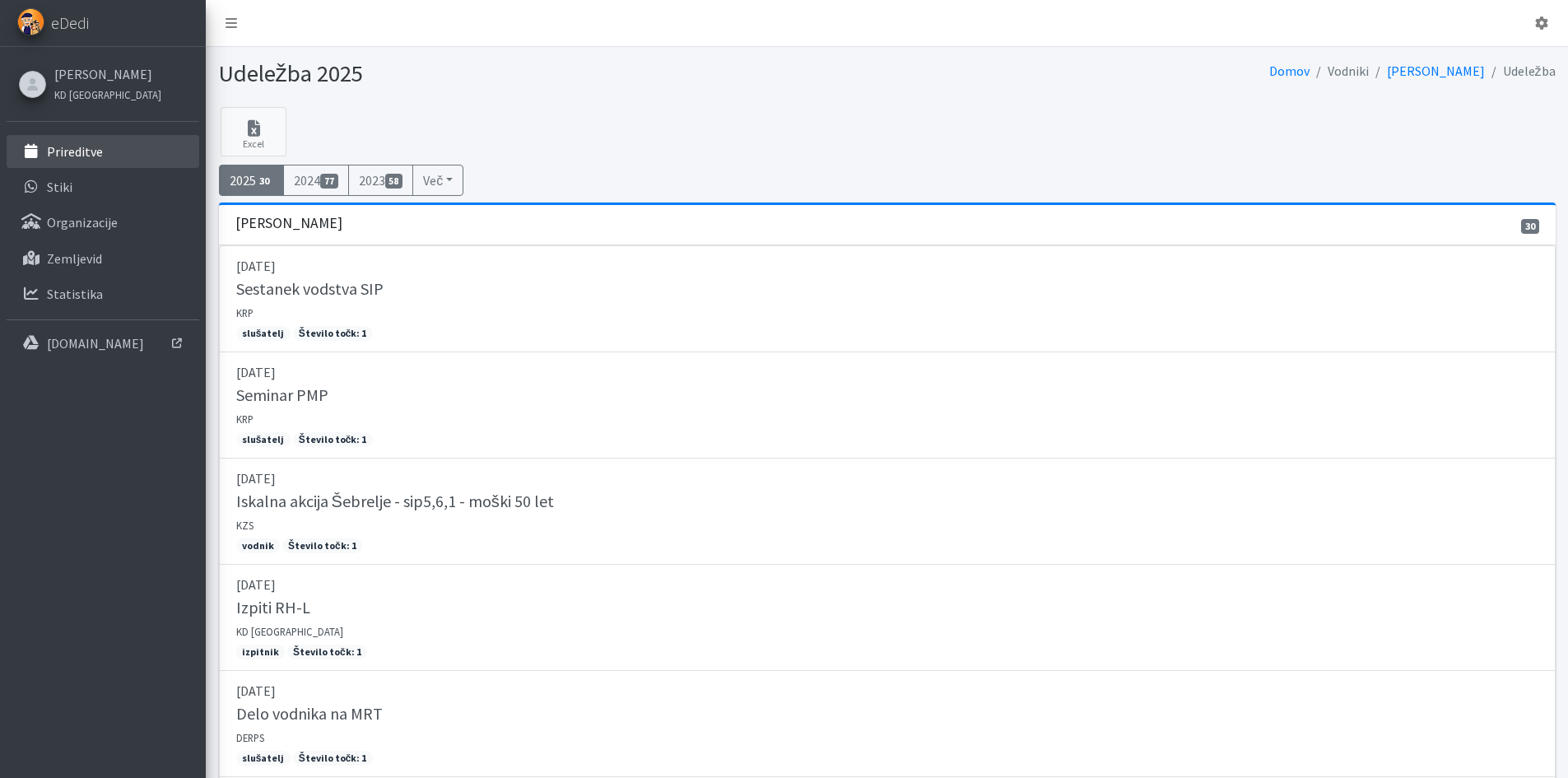
click at [129, 161] on link "Prireditve" at bounding box center [103, 152] width 193 height 33
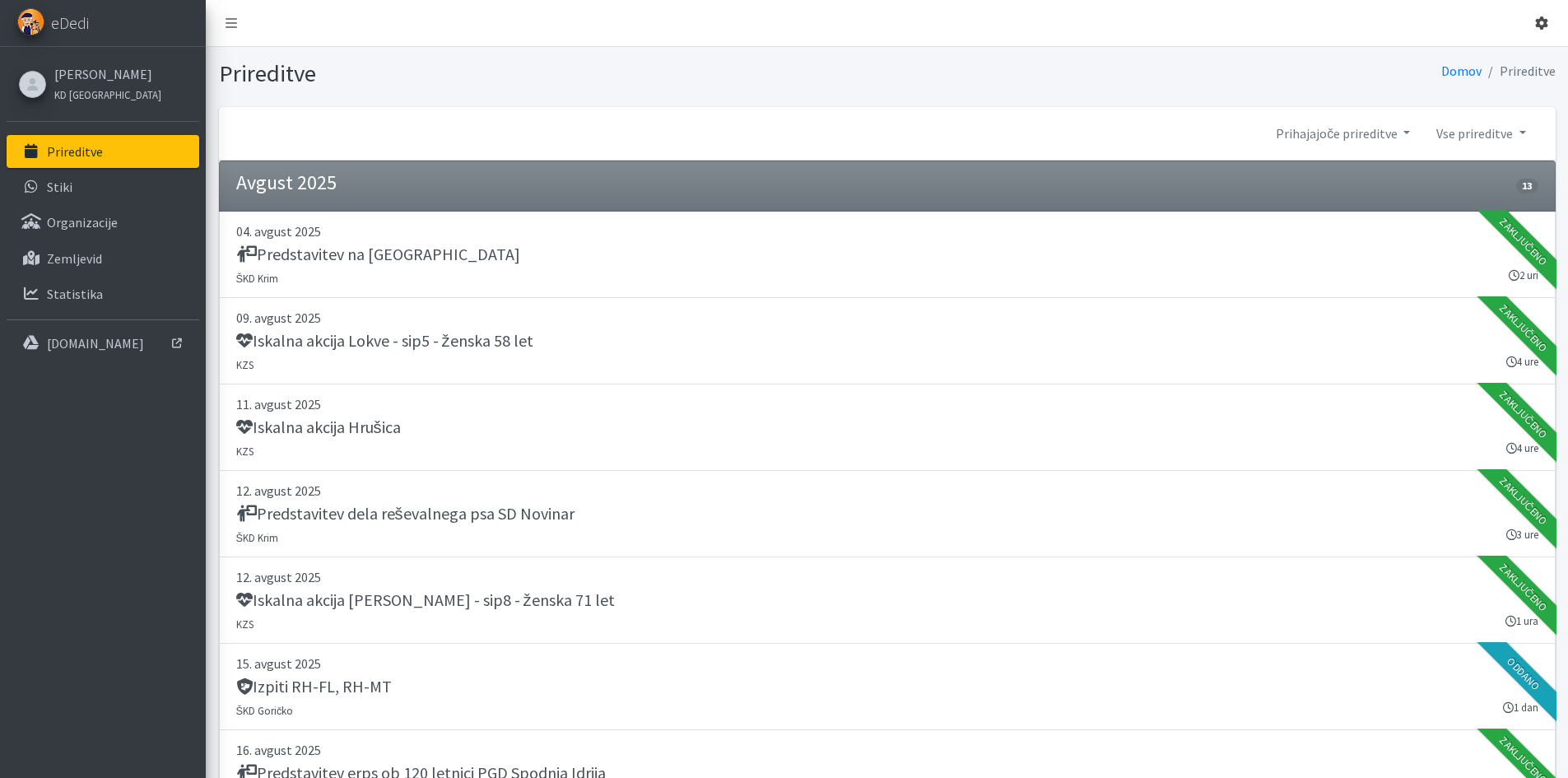
click at [1560, 22] on nav "Odjavi se" at bounding box center [887, 23] width 1362 height 47
click at [1533, 20] on link at bounding box center [1541, 23] width 40 height 33
click at [1509, 61] on link "Odjavi se" at bounding box center [1495, 61] width 130 height 26
